Goal: Information Seeking & Learning: Understand process/instructions

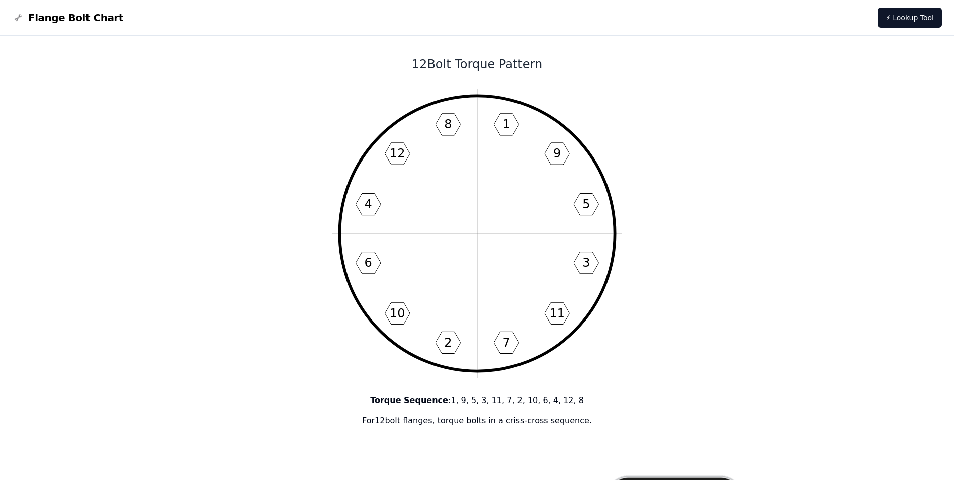
click at [462, 417] on p "For 12 bolt flanges, torque bolts in a criss-cross sequence." at bounding box center [477, 420] width 540 height 12
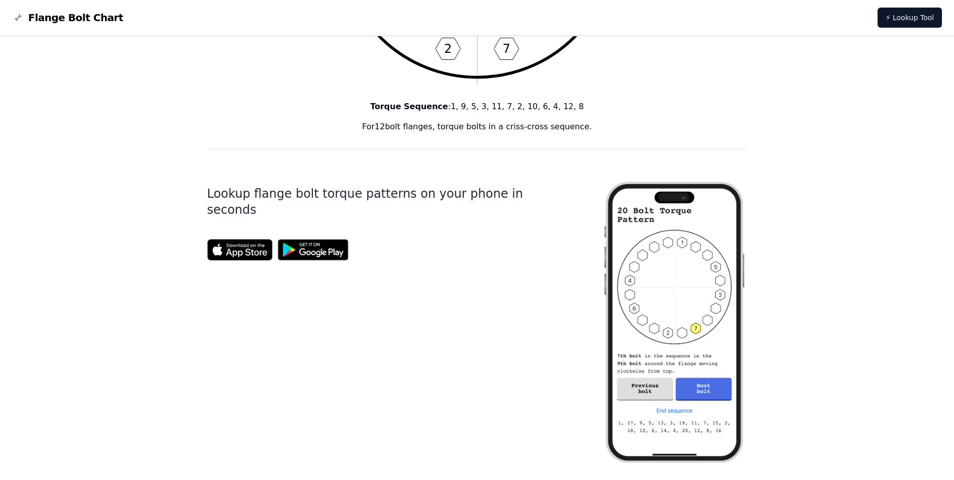
scroll to position [302, 0]
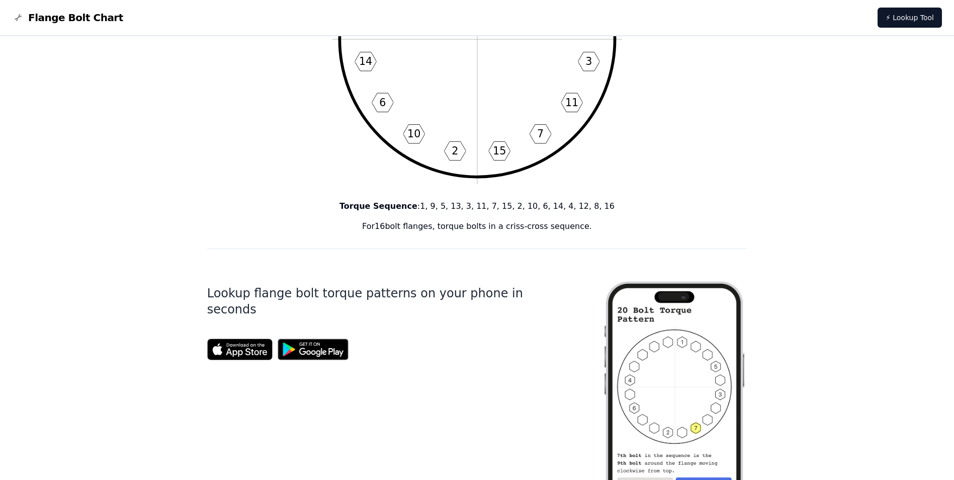
scroll to position [158, 0]
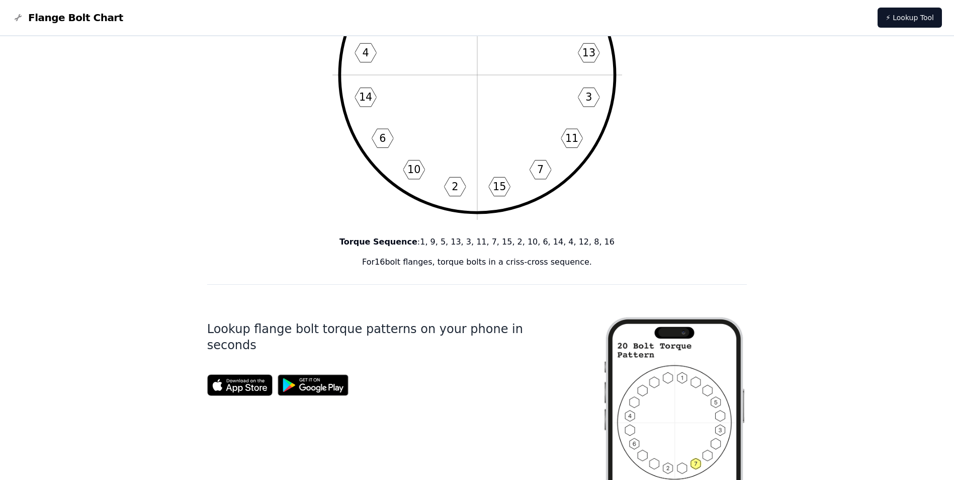
click at [404, 254] on div "Torque Sequence : 1, 9, 5, 13, 3, 11, 7, 15, 2, 10, 6, 14, 4, 12, 8, 16 For 16 …" at bounding box center [477, 252] width 540 height 32
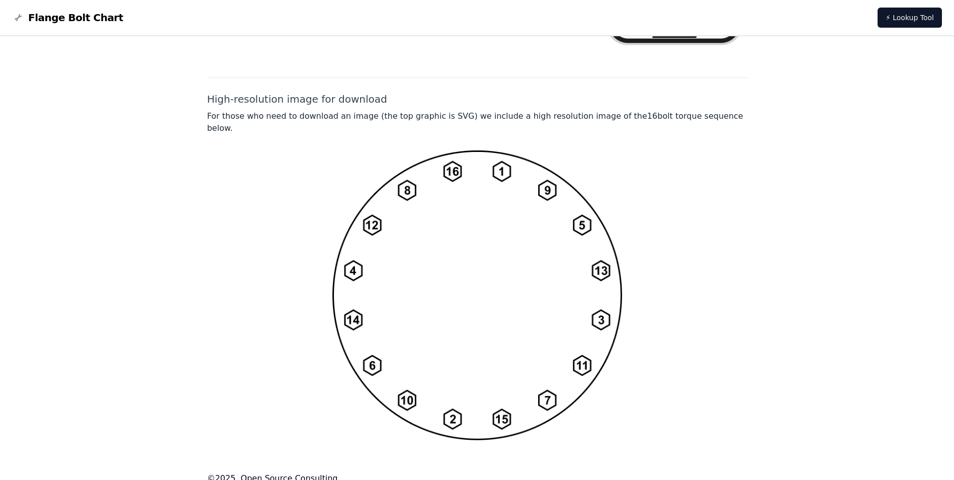
scroll to position [712, 0]
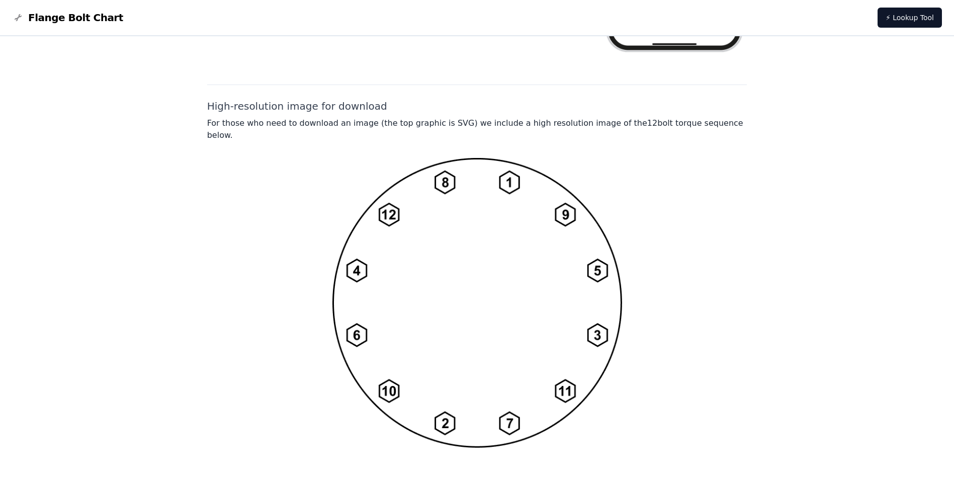
scroll to position [712, 0]
